Goal: Information Seeking & Learning: Learn about a topic

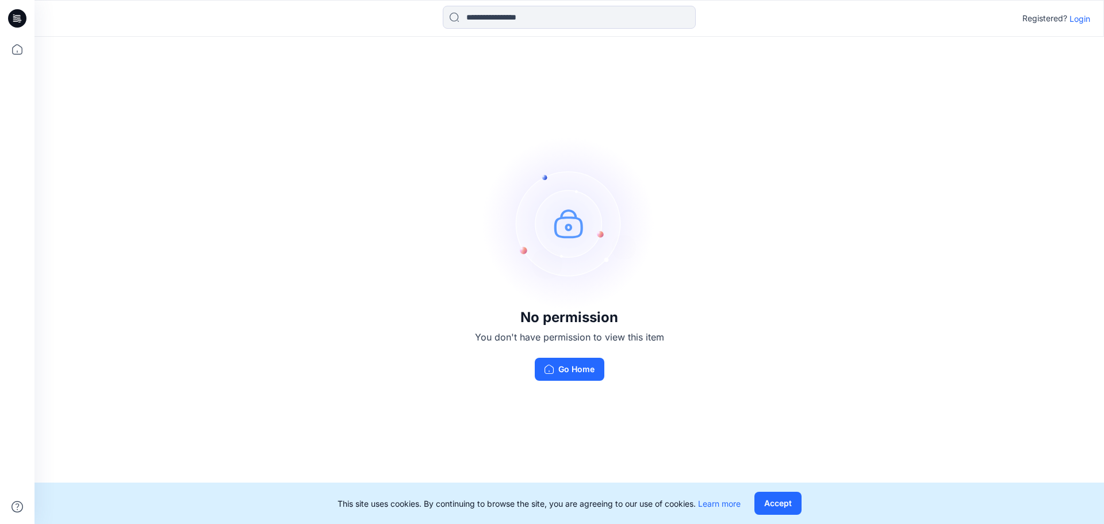
click at [1081, 22] on p "Login" at bounding box center [1080, 19] width 21 height 12
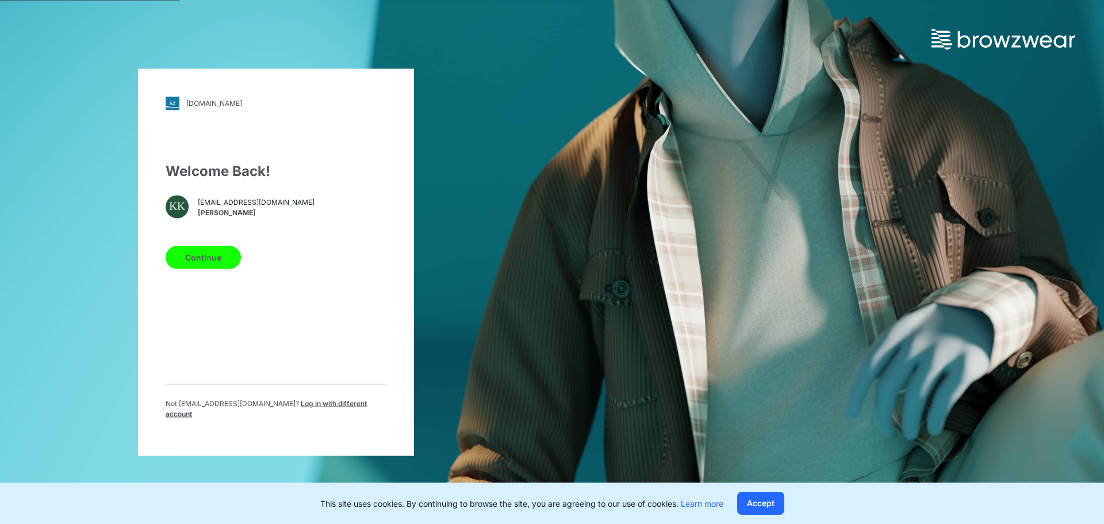
click at [202, 266] on button "Continue" at bounding box center [203, 257] width 75 height 23
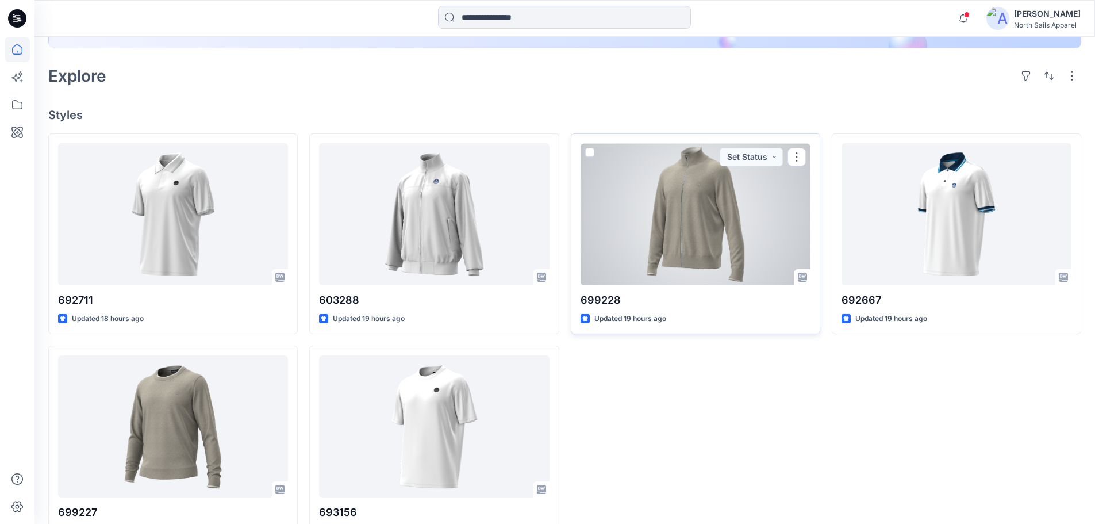
scroll to position [301, 0]
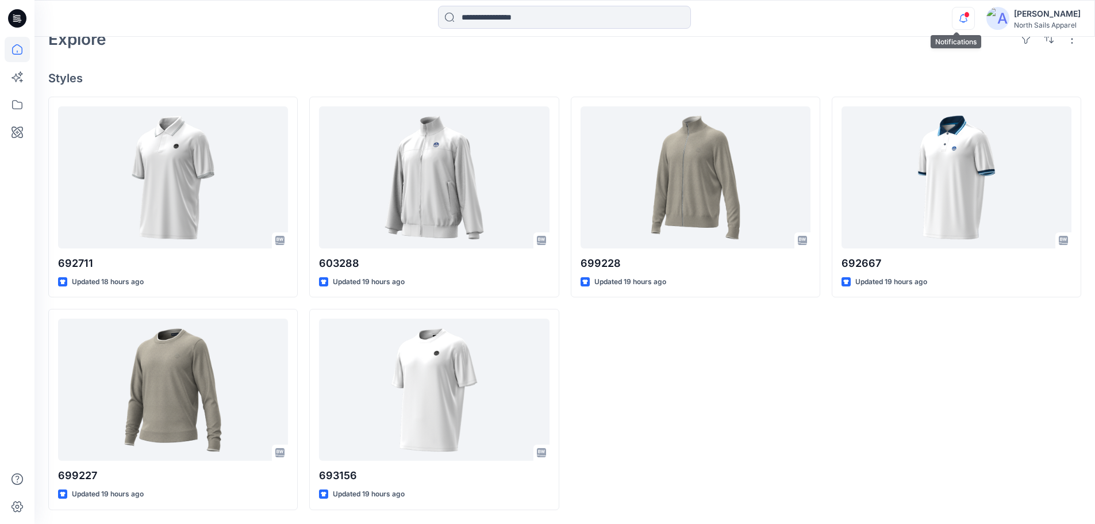
click at [959, 23] on icon "button" at bounding box center [964, 18] width 22 height 23
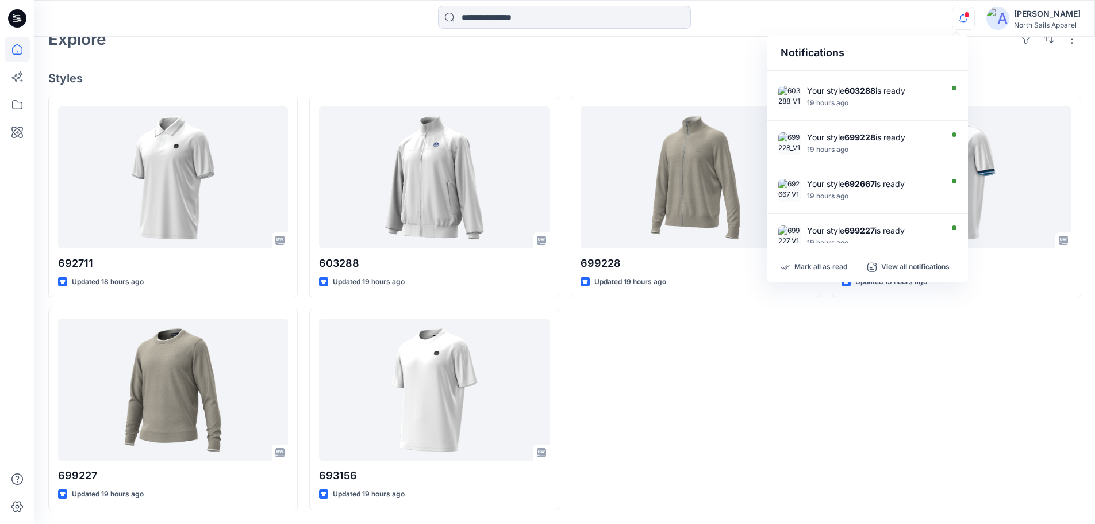
scroll to position [0, 0]
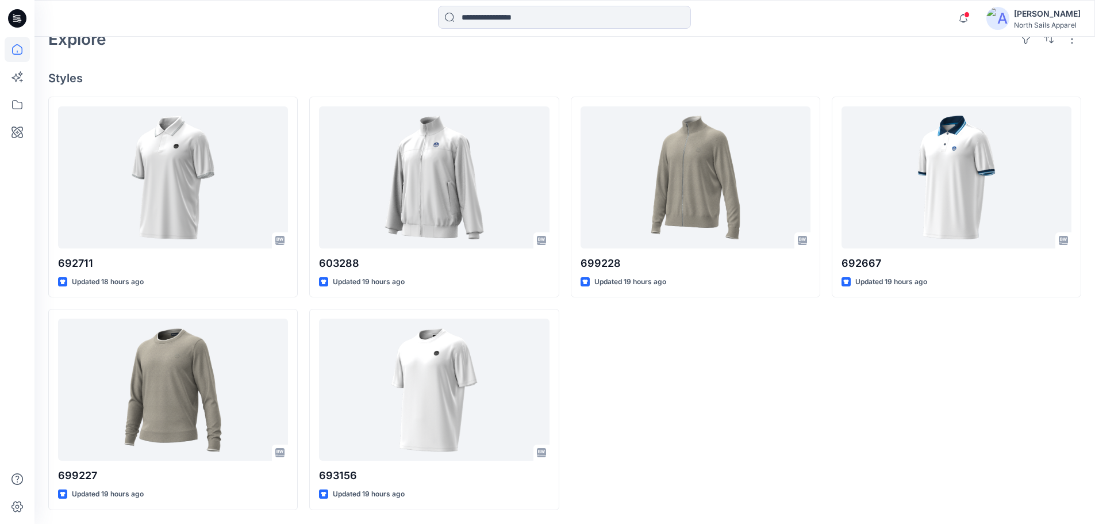
click at [880, 367] on div "692667 Updated 19 hours ago" at bounding box center [957, 303] width 250 height 413
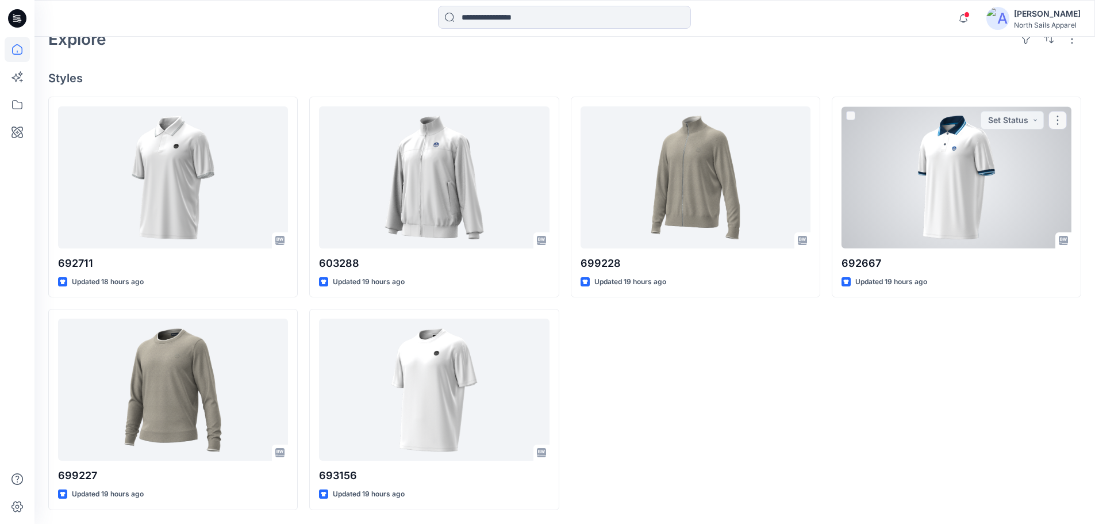
click at [906, 191] on div at bounding box center [957, 177] width 230 height 142
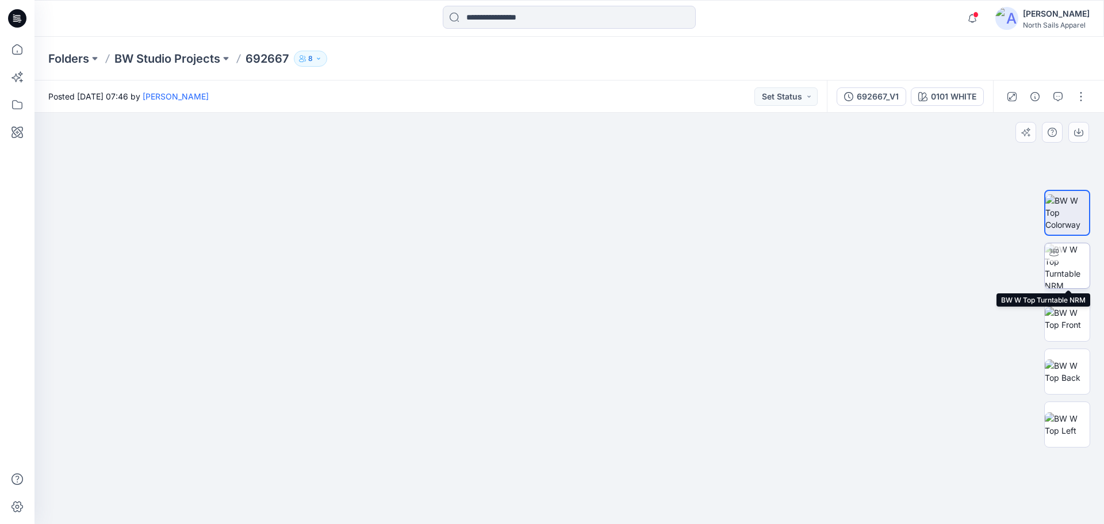
click at [1071, 266] on img at bounding box center [1067, 265] width 45 height 45
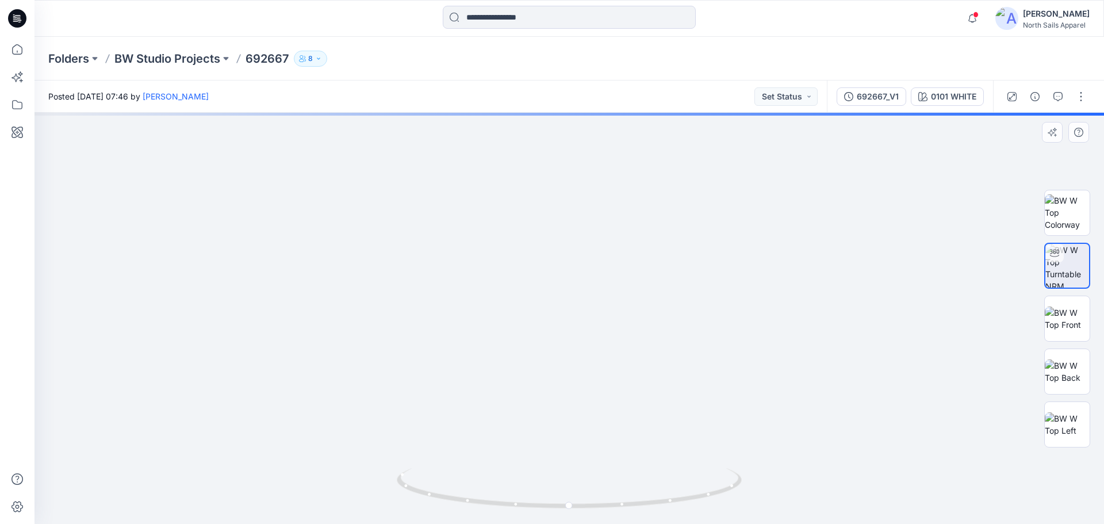
drag, startPoint x: 732, startPoint y: 412, endPoint x: 725, endPoint y: 252, distance: 160.6
drag, startPoint x: 627, startPoint y: 500, endPoint x: 630, endPoint y: 426, distance: 74.2
click at [630, 426] on div at bounding box center [570, 318] width 1070 height 411
drag, startPoint x: 630, startPoint y: 426, endPoint x: 444, endPoint y: 448, distance: 187.1
click at [444, 448] on img at bounding box center [570, 110] width 962 height 827
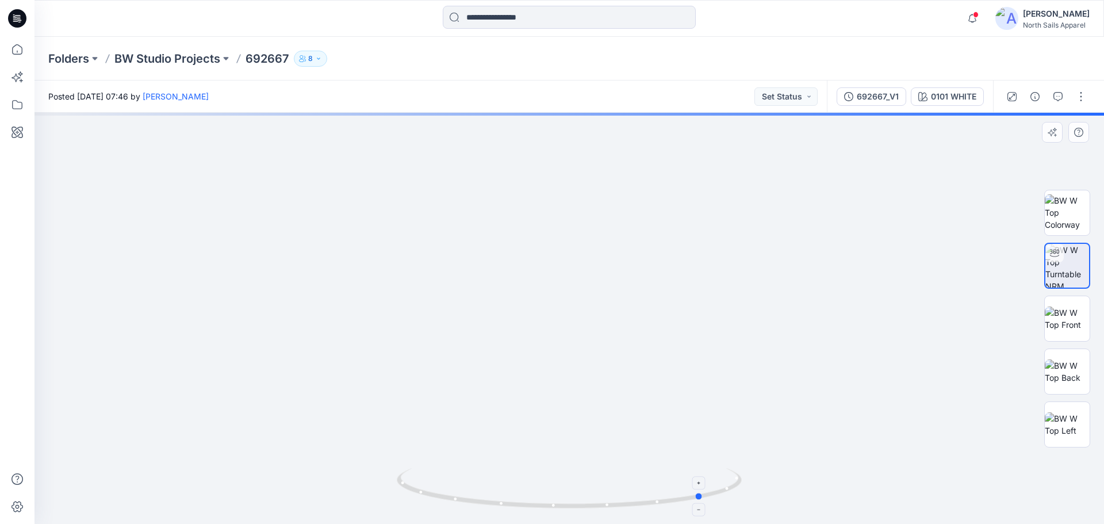
drag, startPoint x: 551, startPoint y: 505, endPoint x: 681, endPoint y: 485, distance: 130.8
click at [681, 485] on icon at bounding box center [571, 489] width 348 height 43
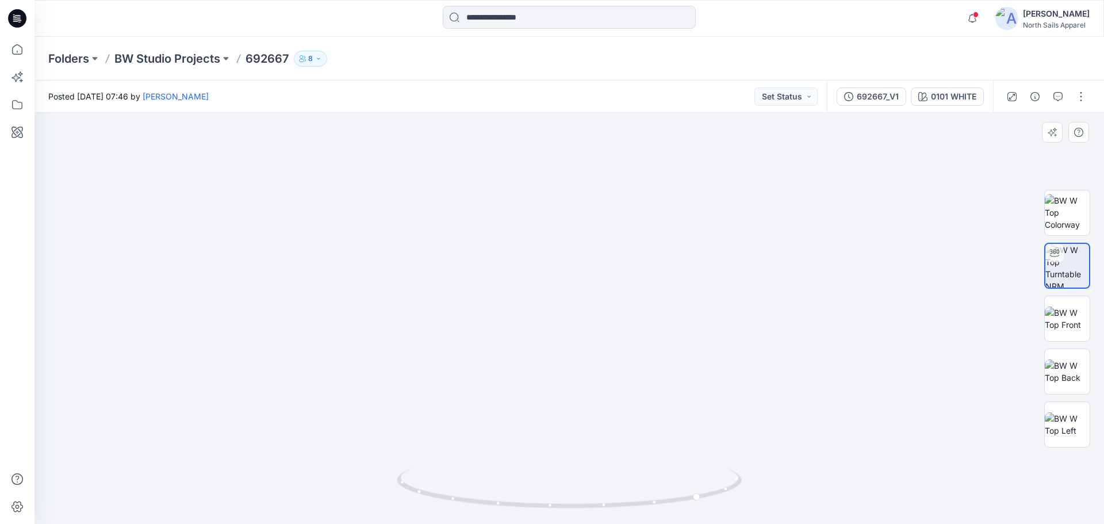
drag, startPoint x: 654, startPoint y: 394, endPoint x: 642, endPoint y: 517, distance: 123.1
drag, startPoint x: 611, startPoint y: 499, endPoint x: 541, endPoint y: 498, distance: 70.2
click at [541, 498] on icon at bounding box center [571, 489] width 348 height 43
click at [9, 52] on icon at bounding box center [17, 49] width 25 height 25
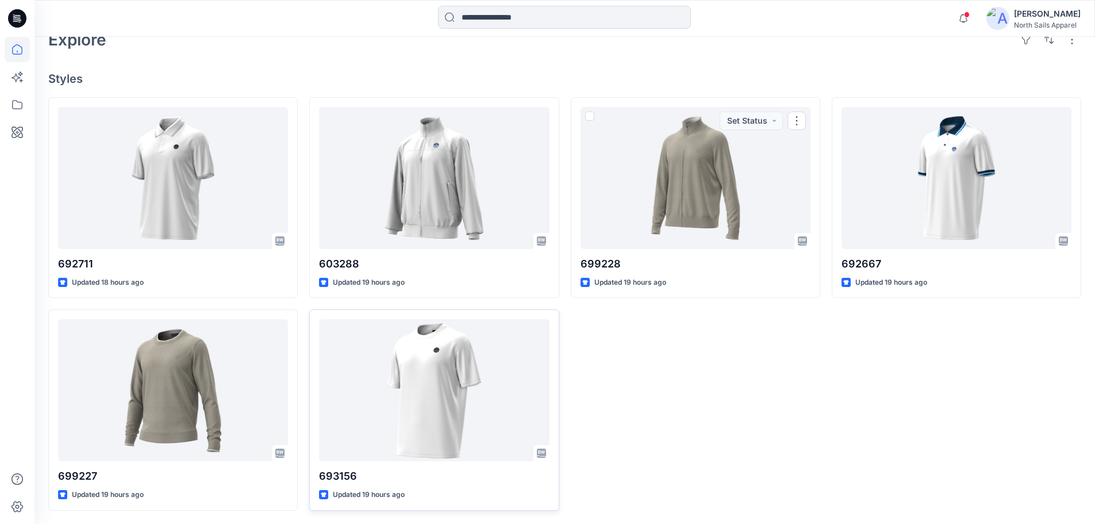
scroll to position [301, 0]
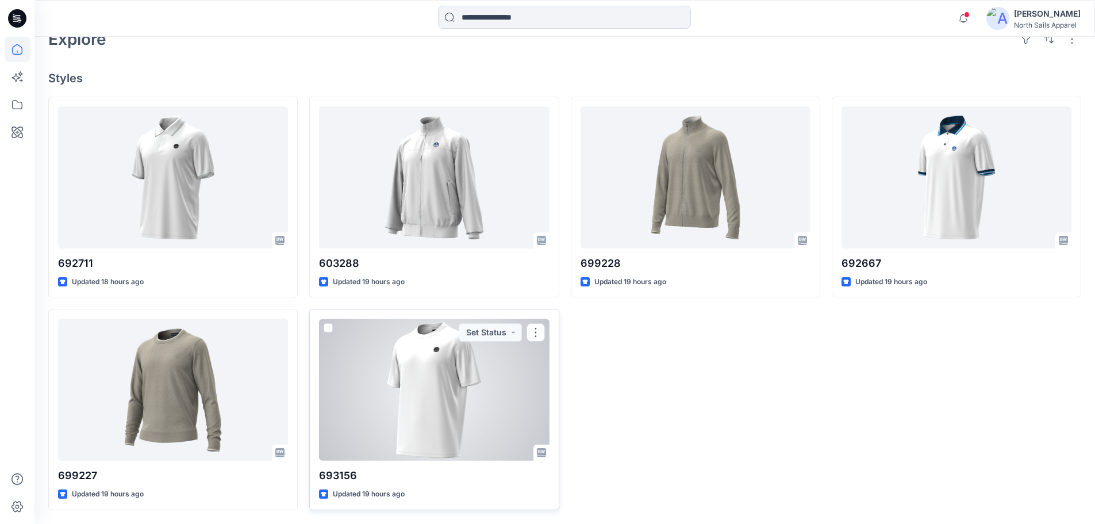
click at [452, 377] on div at bounding box center [434, 390] width 230 height 142
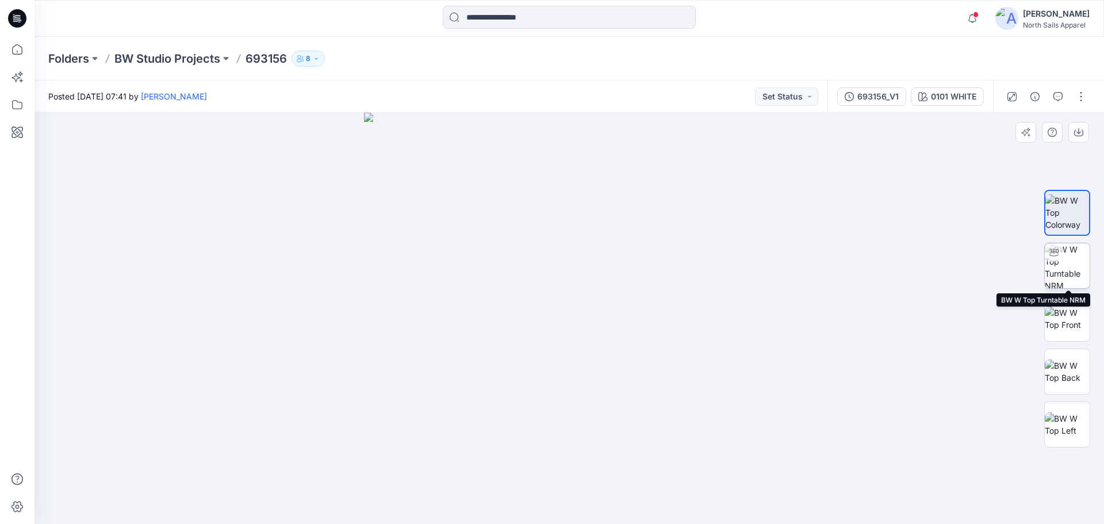
click at [1067, 277] on img at bounding box center [1067, 265] width 45 height 45
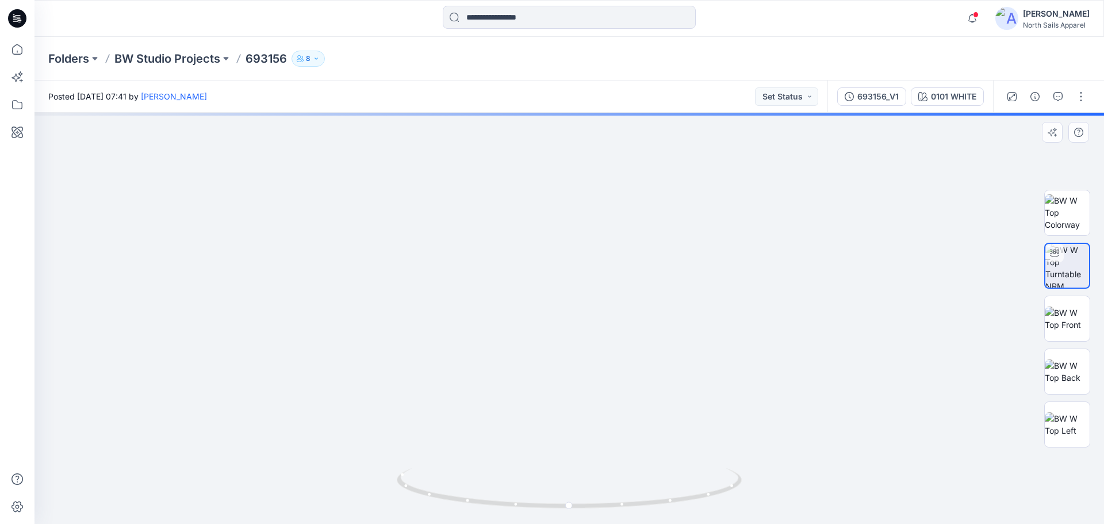
drag, startPoint x: 673, startPoint y: 463, endPoint x: 494, endPoint y: 450, distance: 179.3
click at [494, 450] on img at bounding box center [570, 284] width 522 height 478
drag, startPoint x: 503, startPoint y: 485, endPoint x: 459, endPoint y: 419, distance: 78.5
click at [489, 477] on icon at bounding box center [571, 489] width 348 height 43
click at [148, 64] on p "BW Studio Projects" at bounding box center [167, 59] width 106 height 16
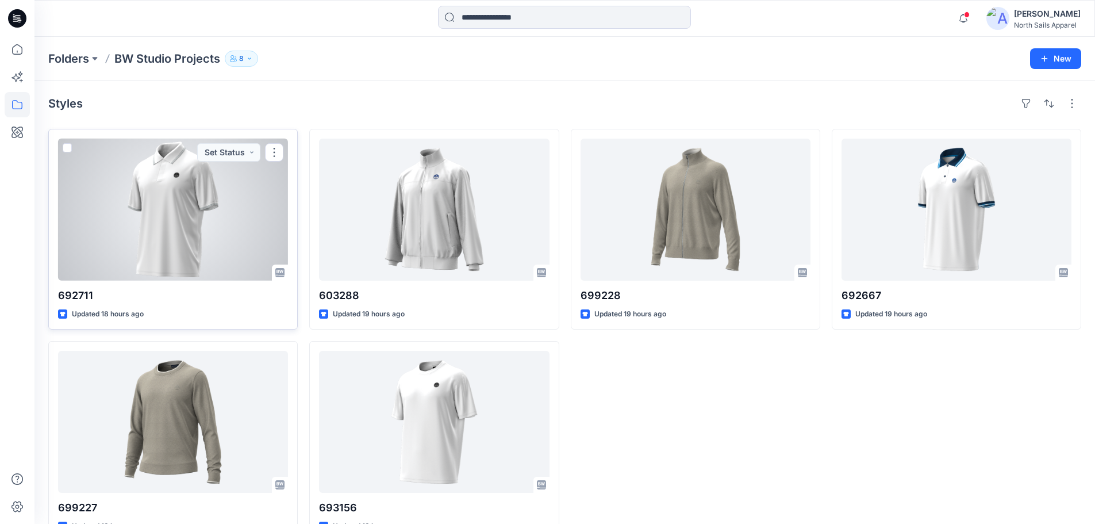
click at [195, 219] on div at bounding box center [173, 210] width 230 height 142
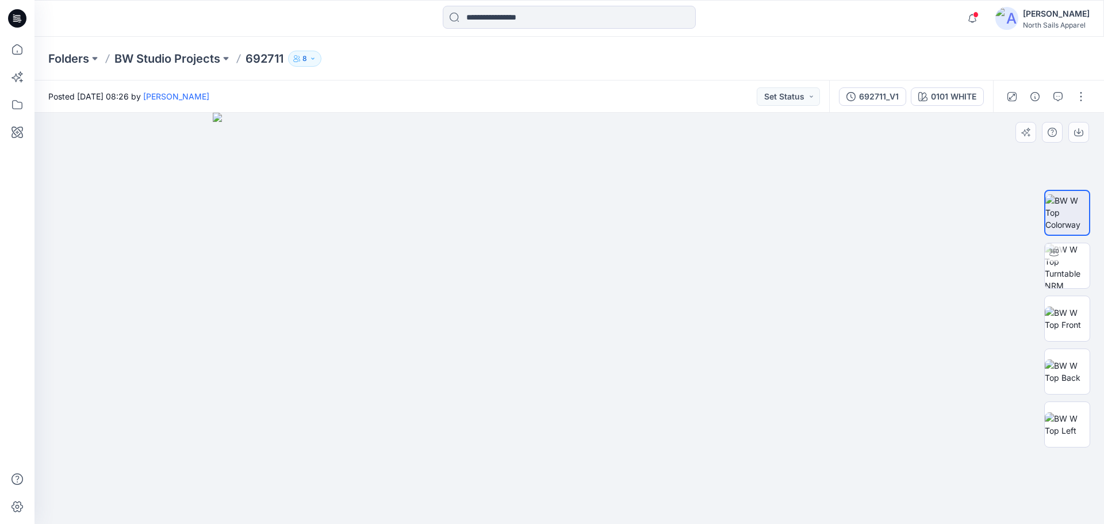
drag, startPoint x: 573, startPoint y: 298, endPoint x: 548, endPoint y: 290, distance: 26.0
click at [1057, 327] on img at bounding box center [1067, 318] width 45 height 24
click at [18, 48] on icon at bounding box center [17, 49] width 25 height 25
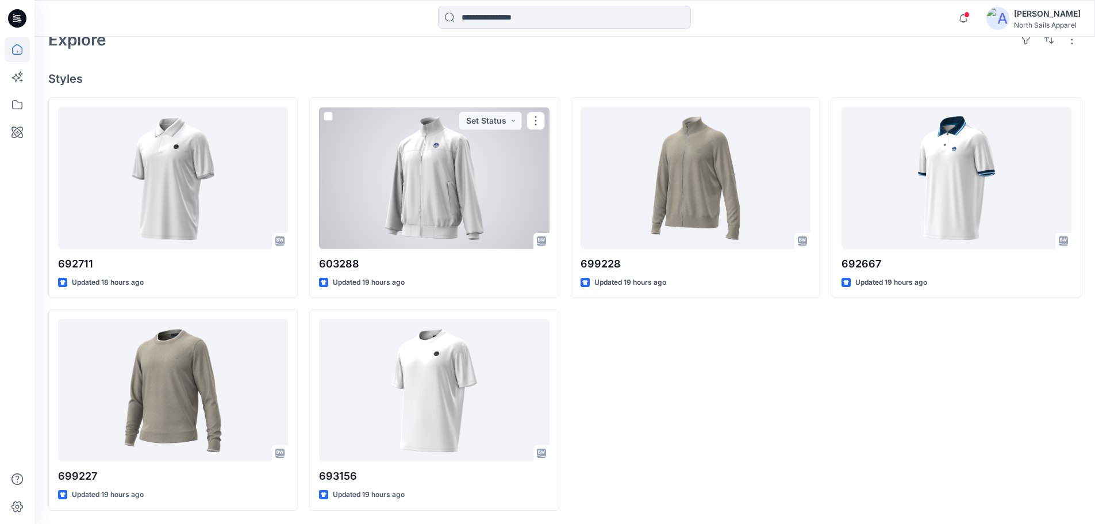
scroll to position [301, 0]
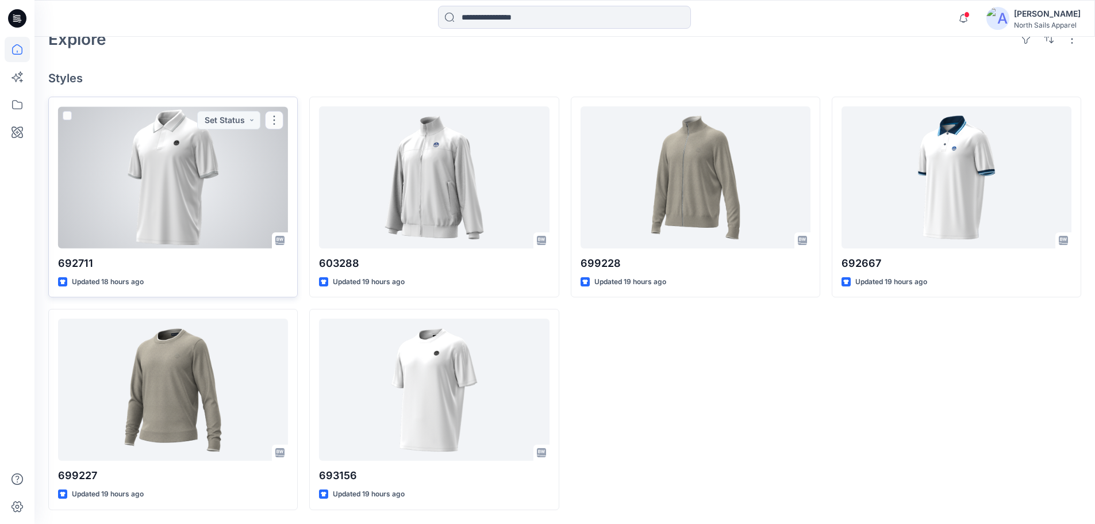
click at [207, 185] on div at bounding box center [173, 177] width 230 height 142
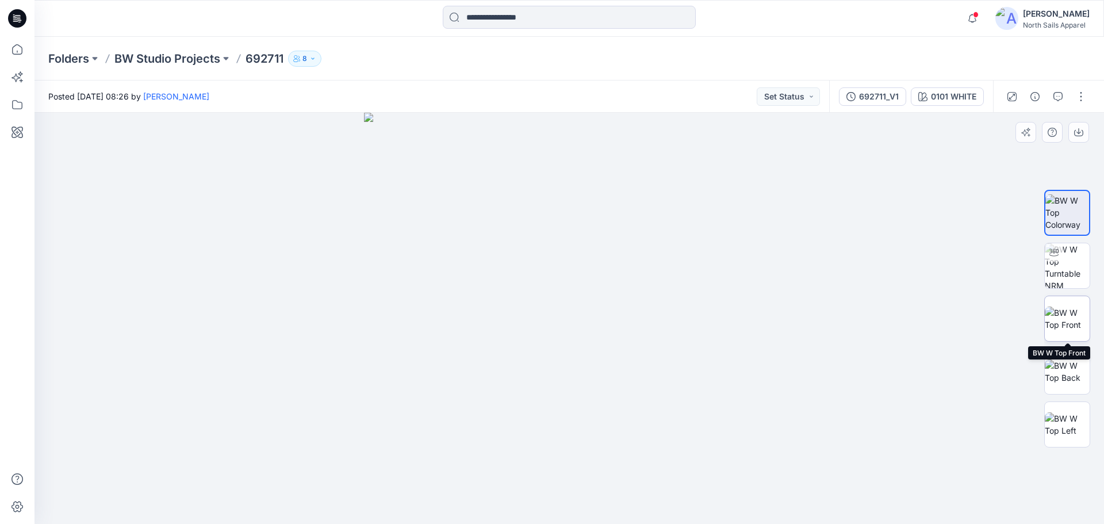
click at [1056, 312] on img at bounding box center [1067, 318] width 45 height 24
click at [143, 58] on p "BW Studio Projects" at bounding box center [167, 59] width 106 height 16
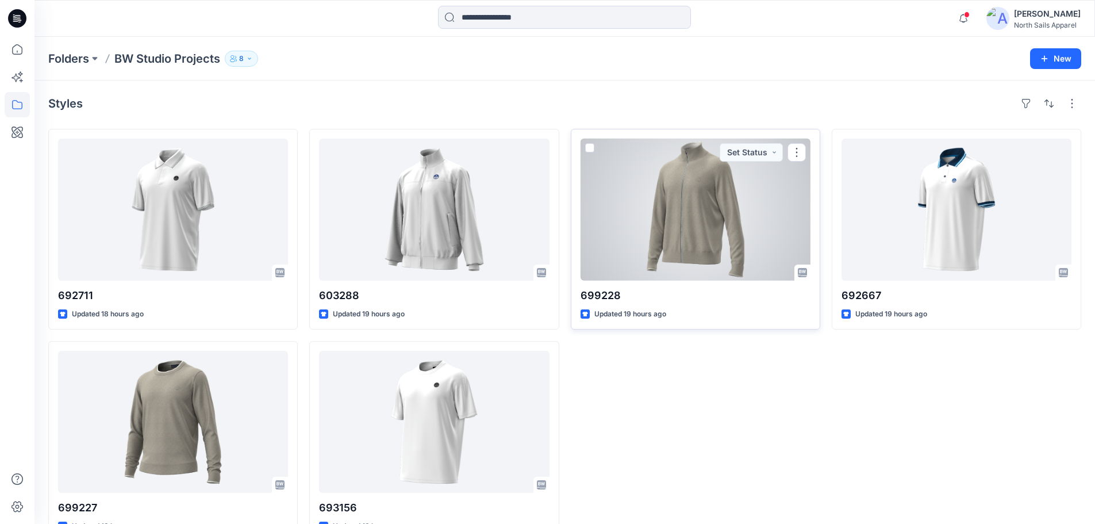
click at [718, 212] on div at bounding box center [696, 210] width 230 height 142
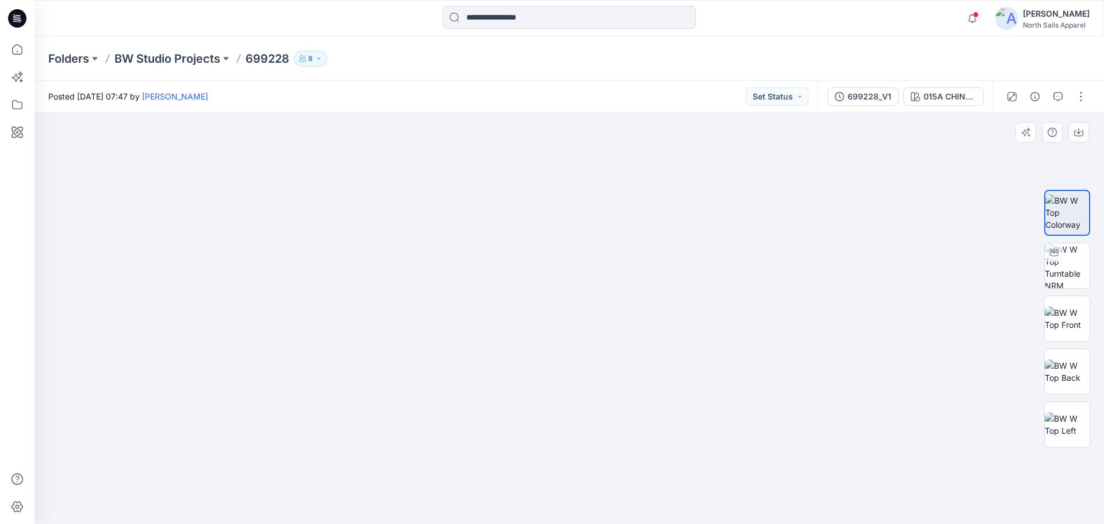
drag, startPoint x: 666, startPoint y: 216, endPoint x: 650, endPoint y: 298, distance: 83.1
click at [1070, 275] on img at bounding box center [1067, 265] width 45 height 45
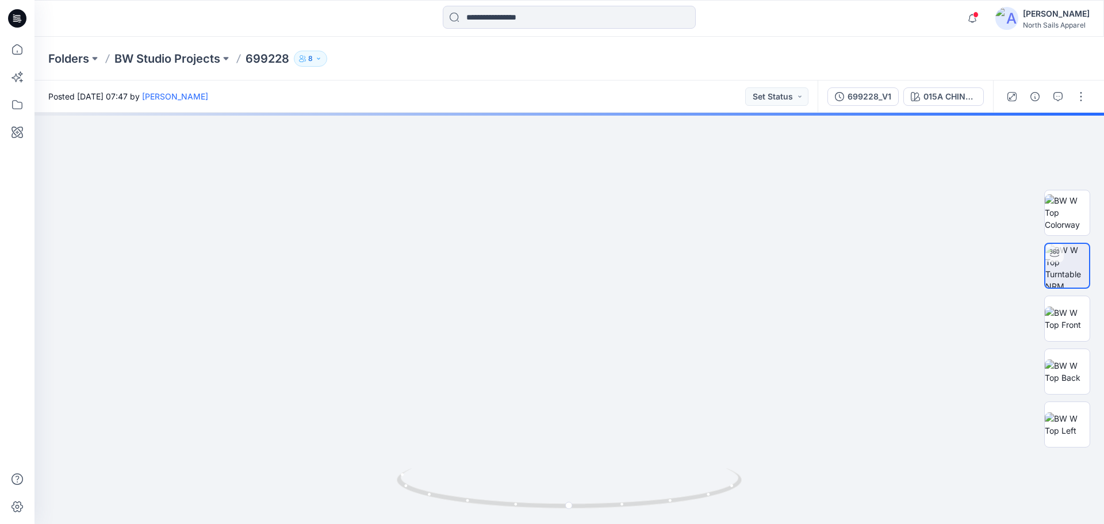
drag, startPoint x: 646, startPoint y: 282, endPoint x: 622, endPoint y: 551, distance: 269.6
drag, startPoint x: 562, startPoint y: 224, endPoint x: 565, endPoint y: 453, distance: 228.3
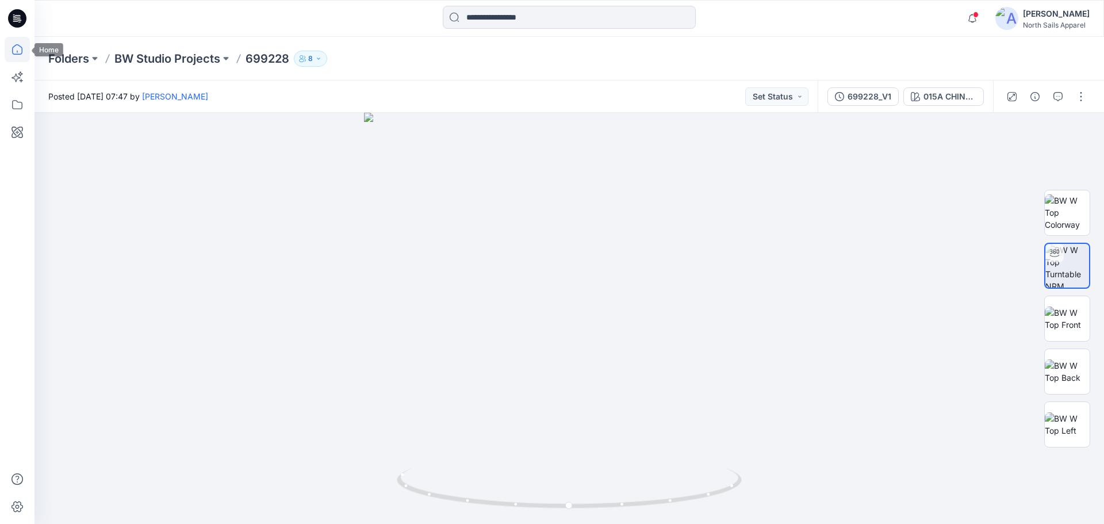
click at [18, 52] on icon at bounding box center [17, 49] width 25 height 25
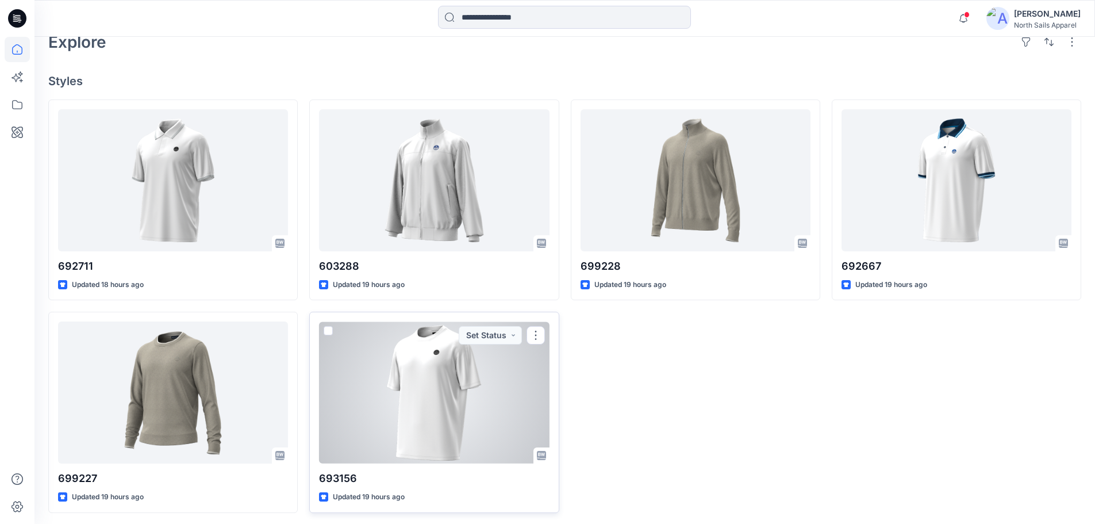
scroll to position [301, 0]
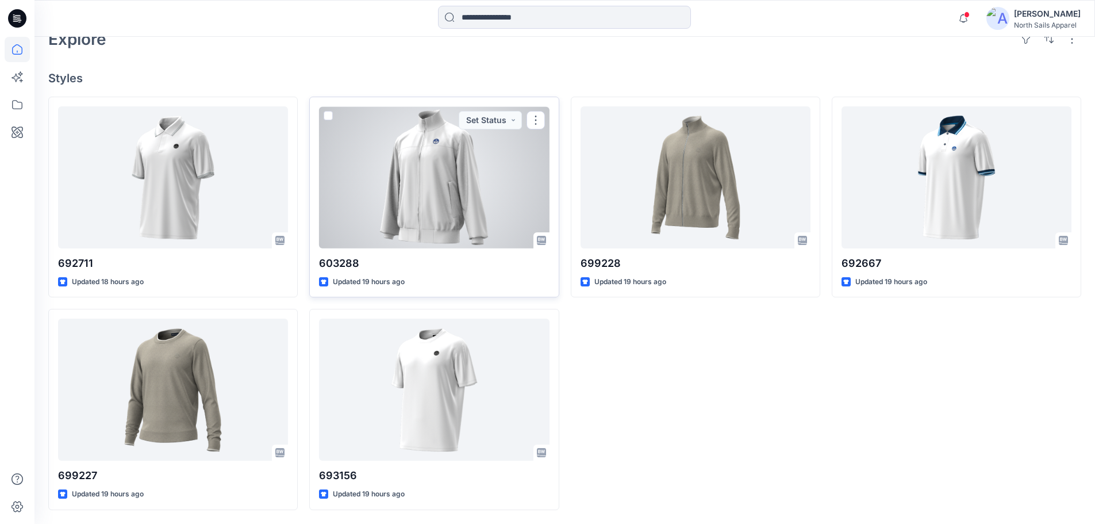
click at [451, 162] on div at bounding box center [434, 177] width 230 height 142
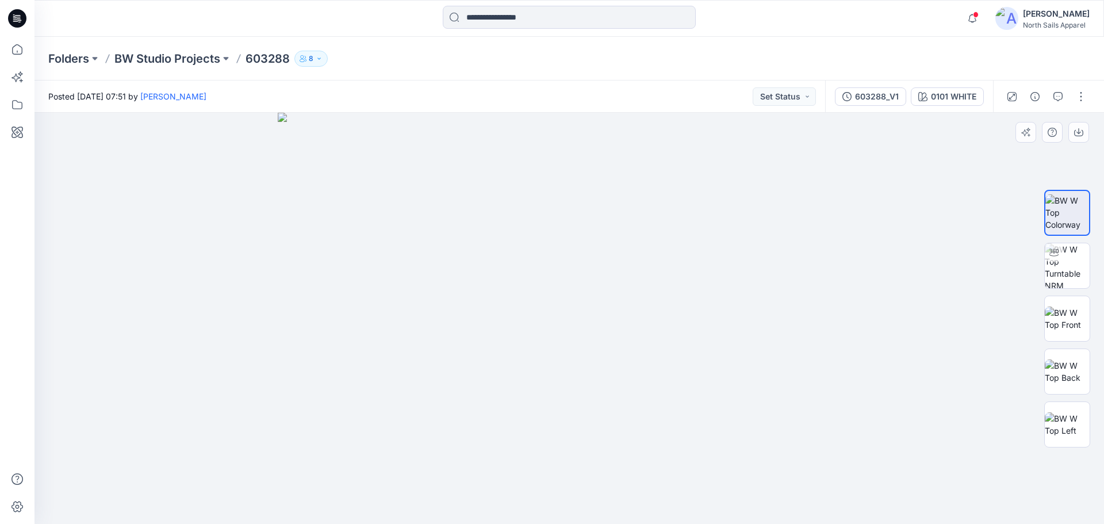
drag, startPoint x: 611, startPoint y: 290, endPoint x: 637, endPoint y: 409, distance: 121.2
drag, startPoint x: 660, startPoint y: 412, endPoint x: 642, endPoint y: 298, distance: 115.7
click at [11, 55] on icon at bounding box center [17, 49] width 25 height 25
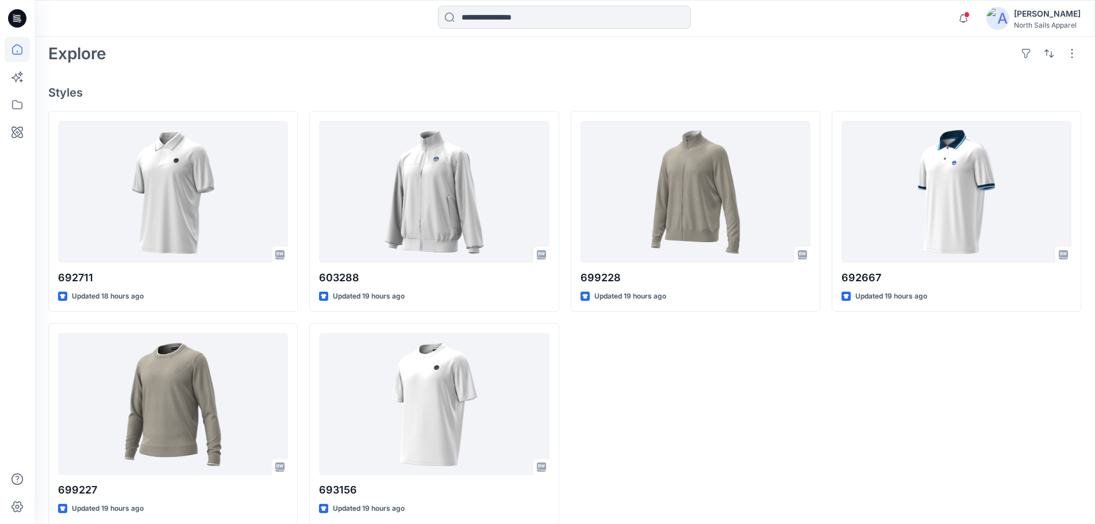
scroll to position [288, 0]
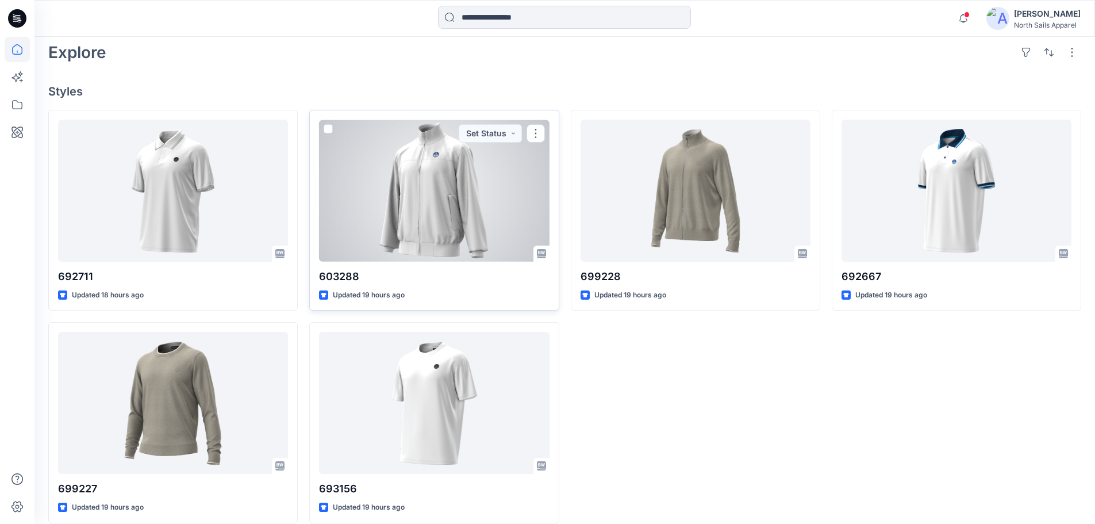
click at [436, 217] on div at bounding box center [434, 191] width 230 height 142
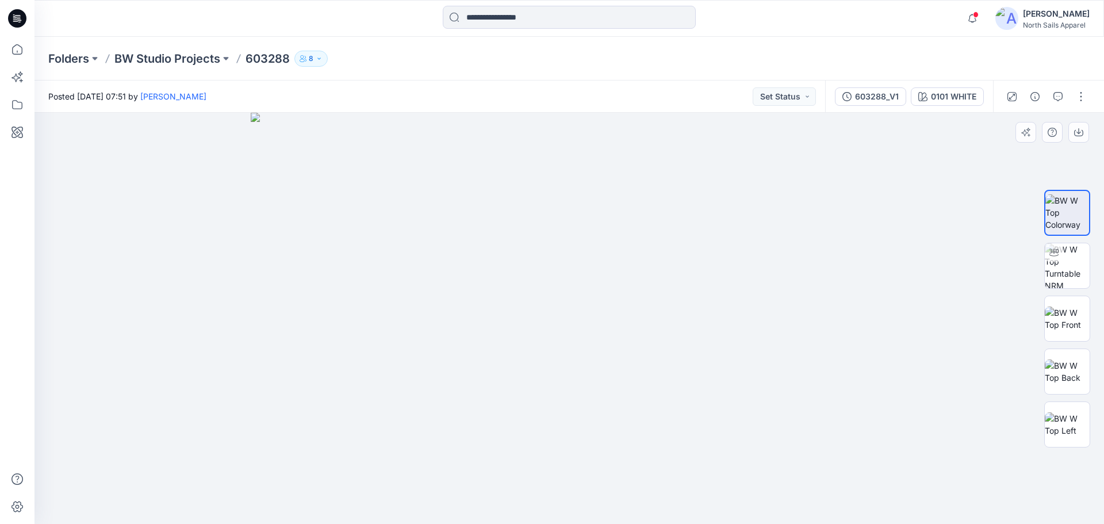
drag, startPoint x: 651, startPoint y: 406, endPoint x: 660, endPoint y: 504, distance: 98.1
click at [1059, 214] on img at bounding box center [1067, 212] width 44 height 36
click at [1063, 265] on img at bounding box center [1067, 265] width 45 height 45
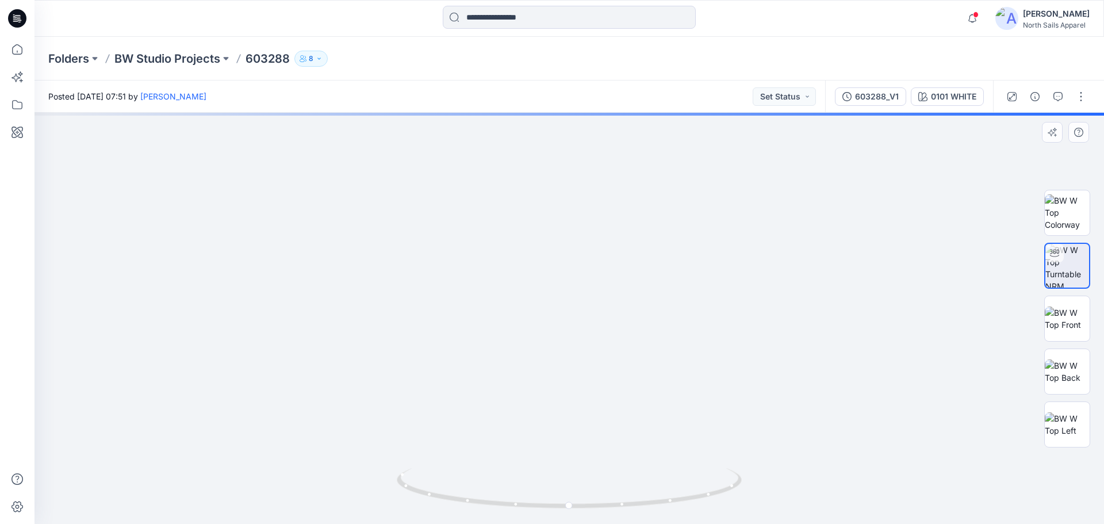
drag, startPoint x: 608, startPoint y: 426, endPoint x: 595, endPoint y: 280, distance: 146.7
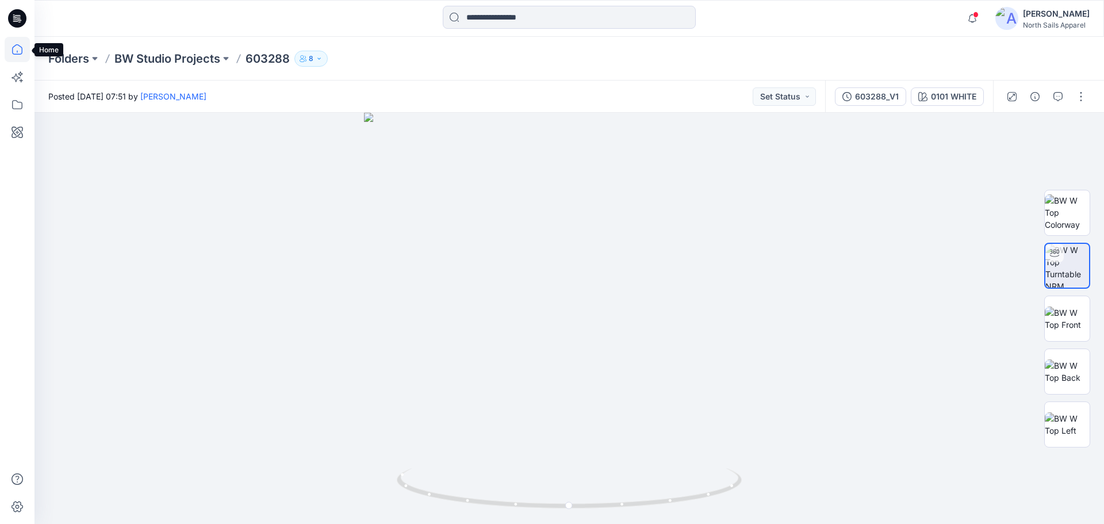
click at [10, 51] on icon at bounding box center [17, 49] width 25 height 25
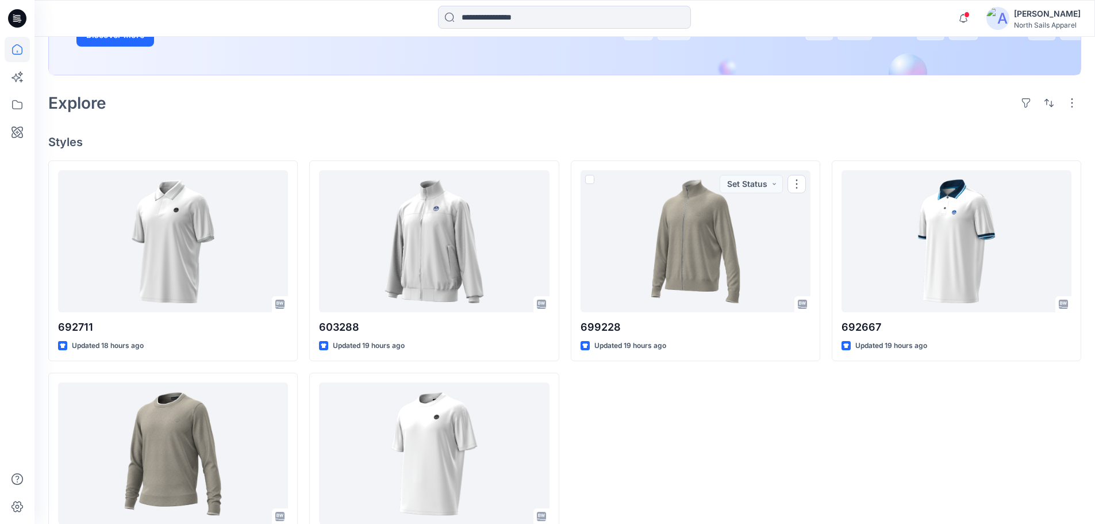
scroll to position [301, 0]
